Goal: Communication & Community: Participate in discussion

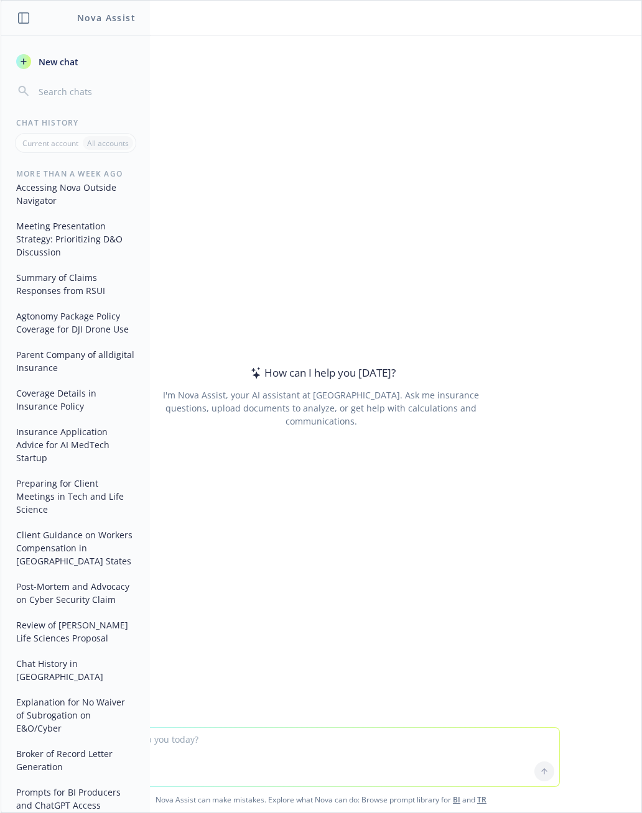
scroll to position [181, 0]
click at [32, 655] on button "Chat History in [GEOGRAPHIC_DATA]" at bounding box center [75, 672] width 129 height 34
